Goal: Information Seeking & Learning: Learn about a topic

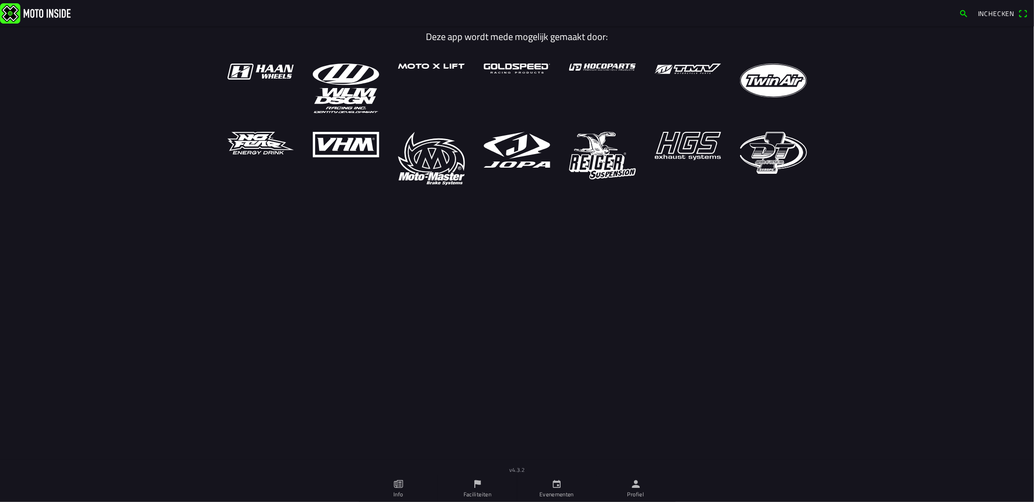
click at [559, 495] on ion-label "Evenementen" at bounding box center [556, 494] width 34 height 8
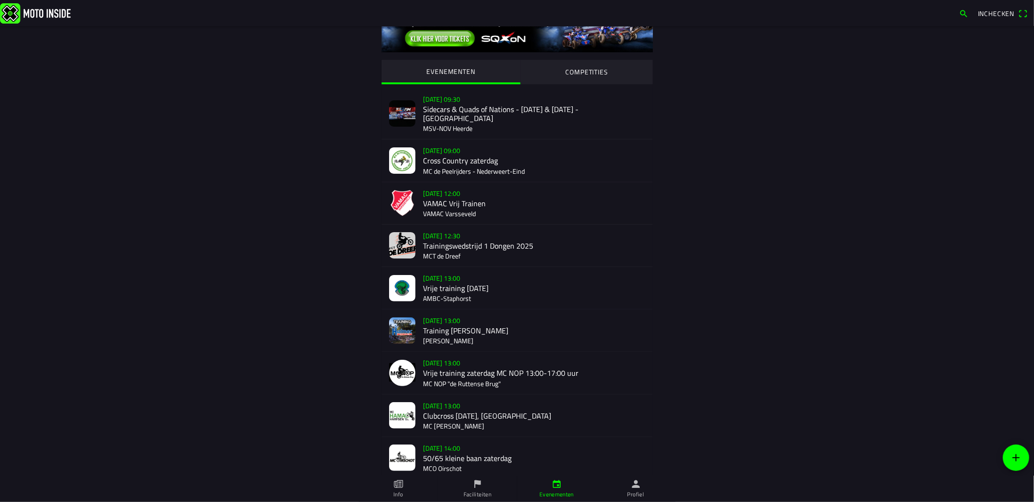
scroll to position [47, 0]
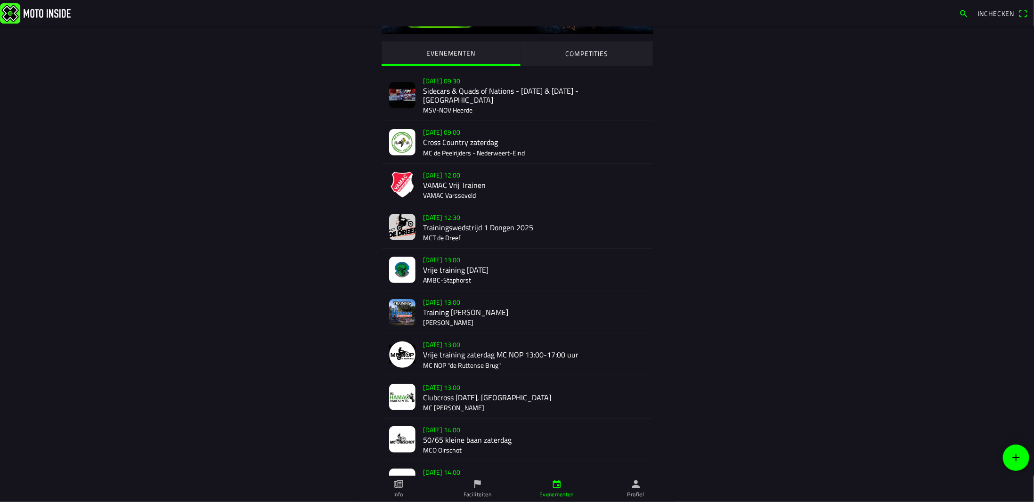
drag, startPoint x: 0, startPoint y: 0, endPoint x: 444, endPoint y: 238, distance: 503.3
drag, startPoint x: 444, startPoint y: 238, endPoint x: 331, endPoint y: 233, distance: 113.1
click at [331, 233] on div "EVENEMENTEN COMPETITIES do 25 sep. - 09:30 Sidecars & Quads of Nations - 27 & 2…" at bounding box center [517, 483] width 603 height 1008
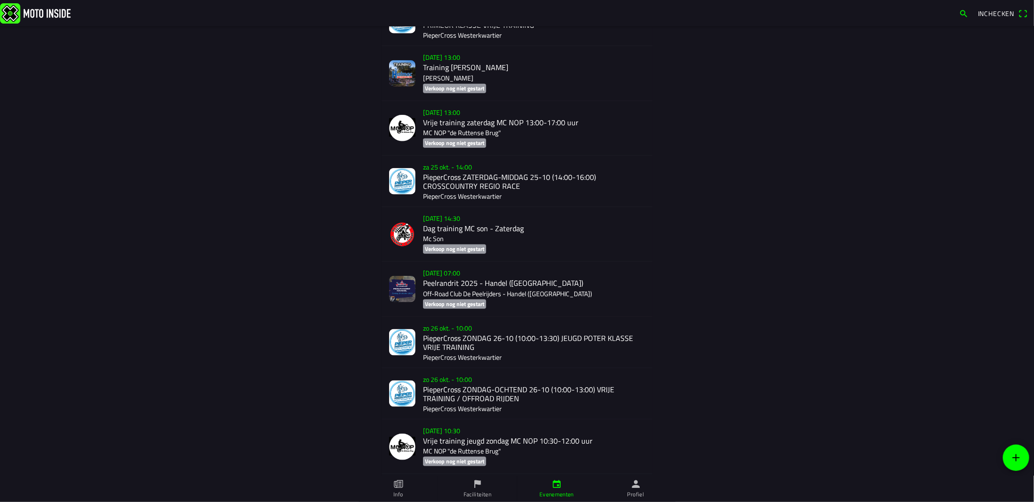
scroll to position [3102, 0]
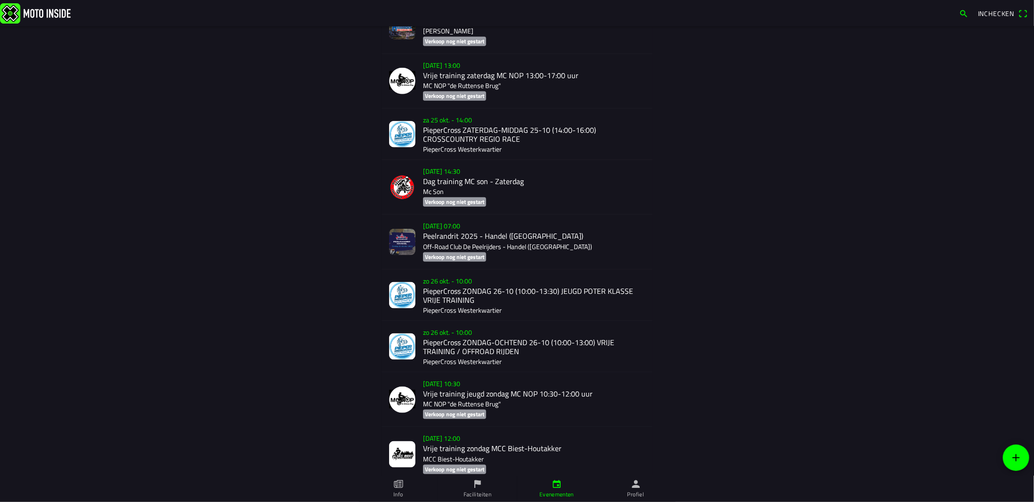
click at [393, 241] on img at bounding box center [402, 242] width 26 height 26
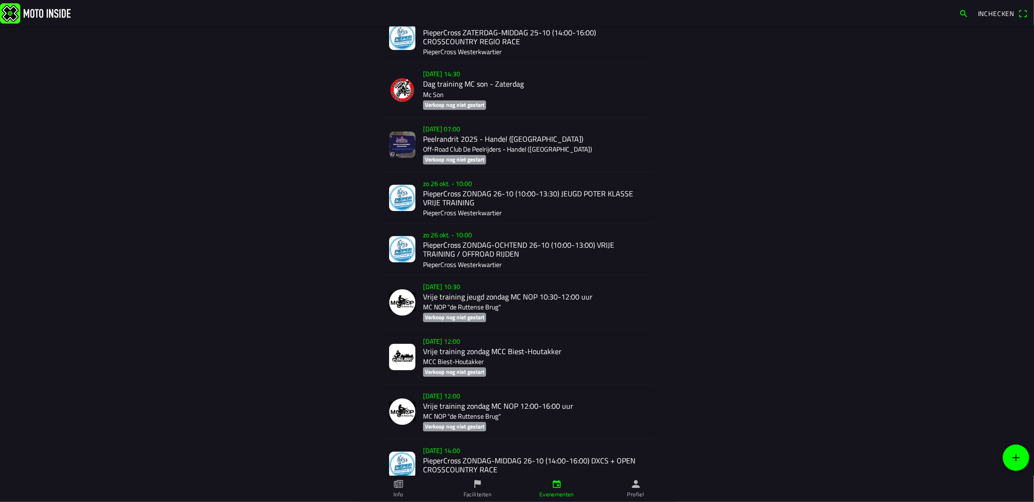
scroll to position [6619, 0]
